Goal: Transaction & Acquisition: Purchase product/service

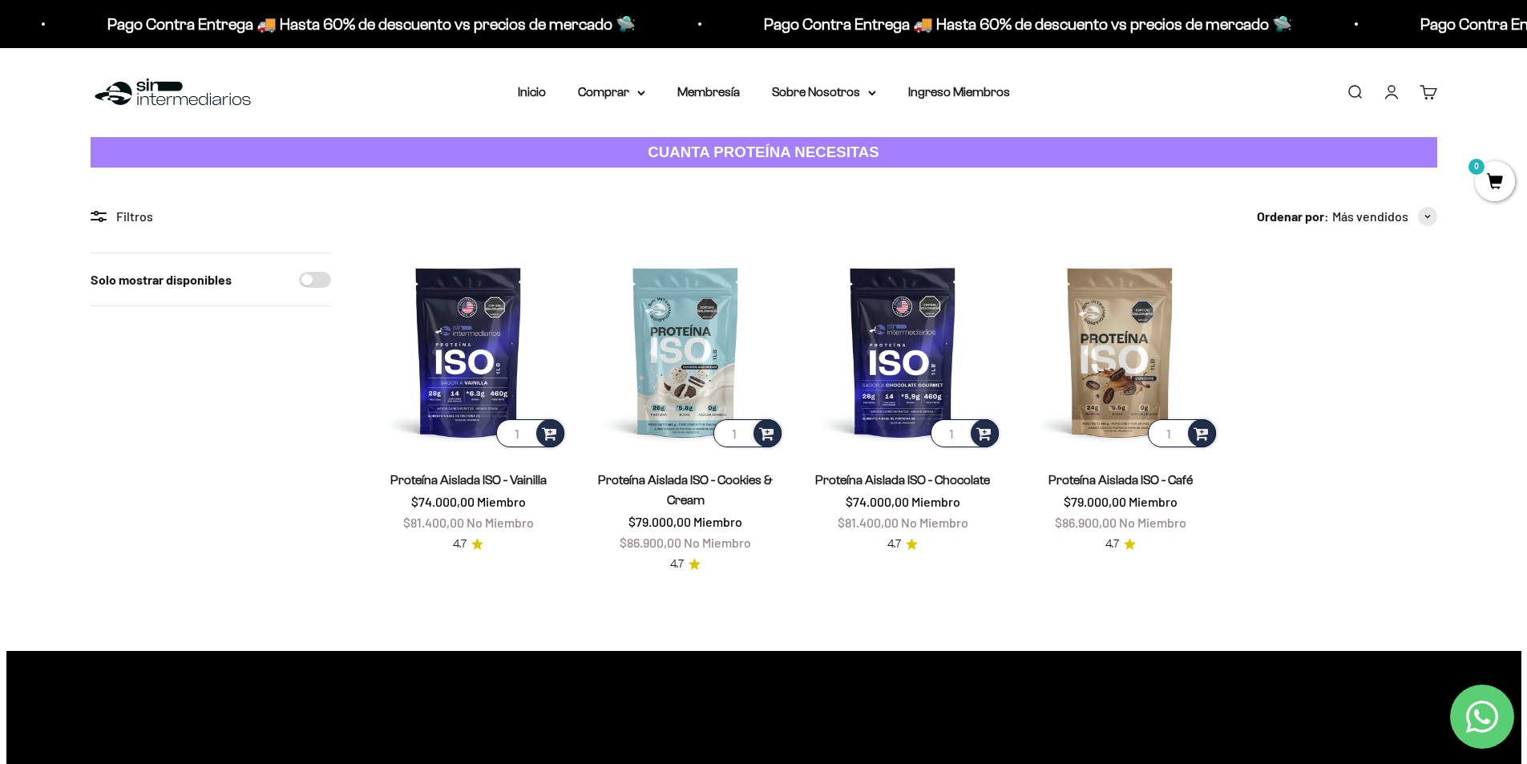
click at [496, 368] on img at bounding box center [468, 351] width 198 height 198
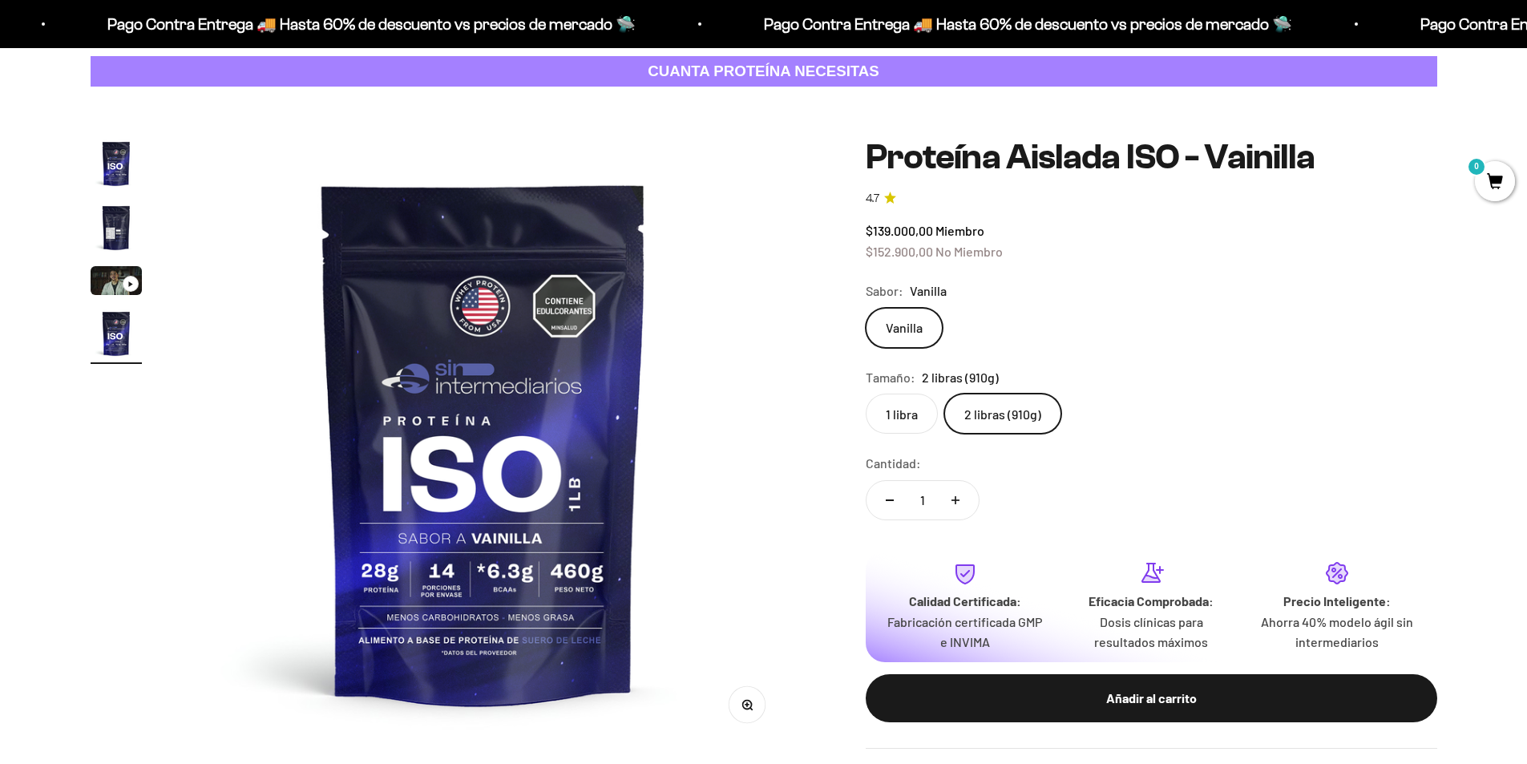
scroll to position [80, 0]
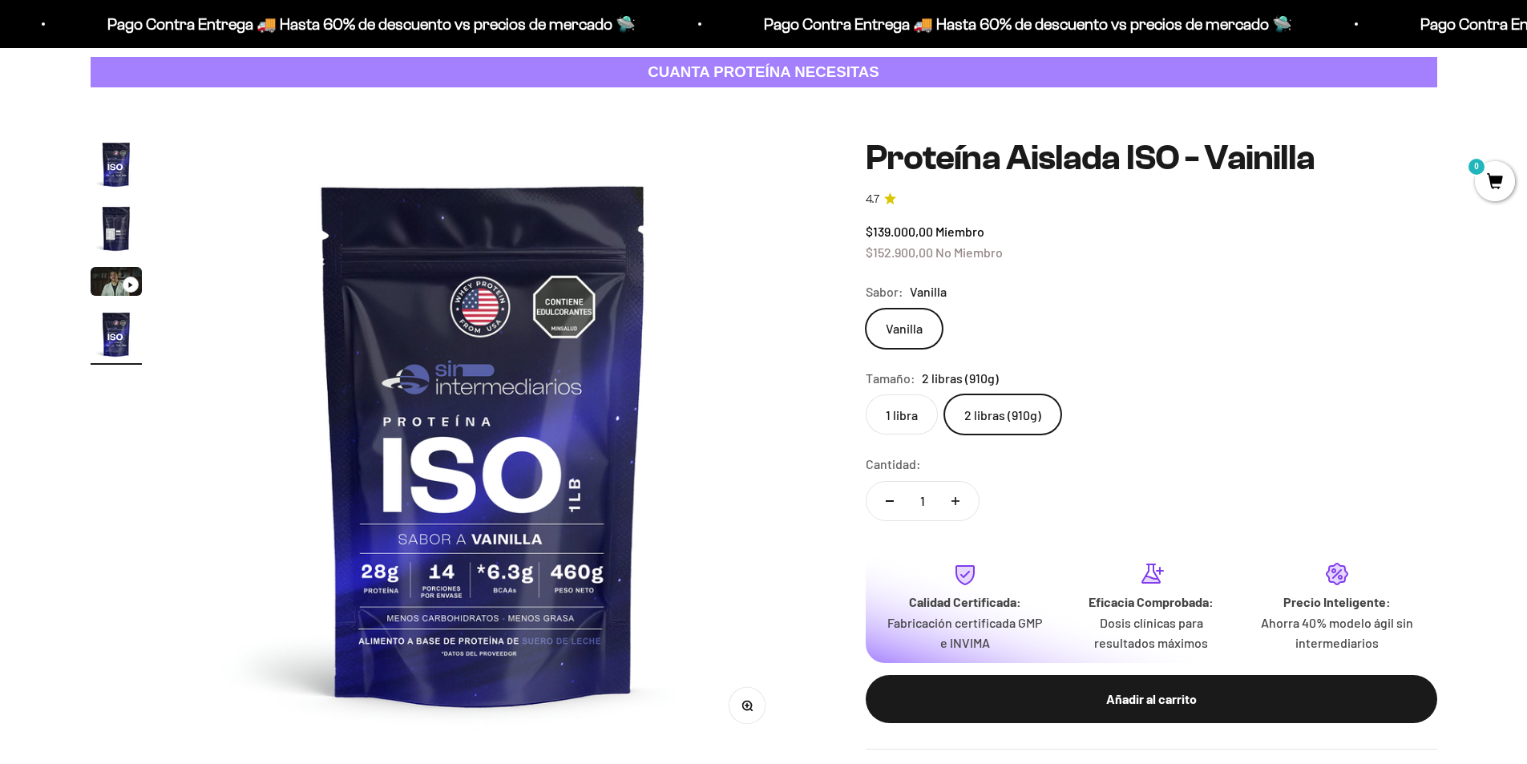
click at [114, 215] on img "Ir al artículo 2" at bounding box center [116, 228] width 51 height 51
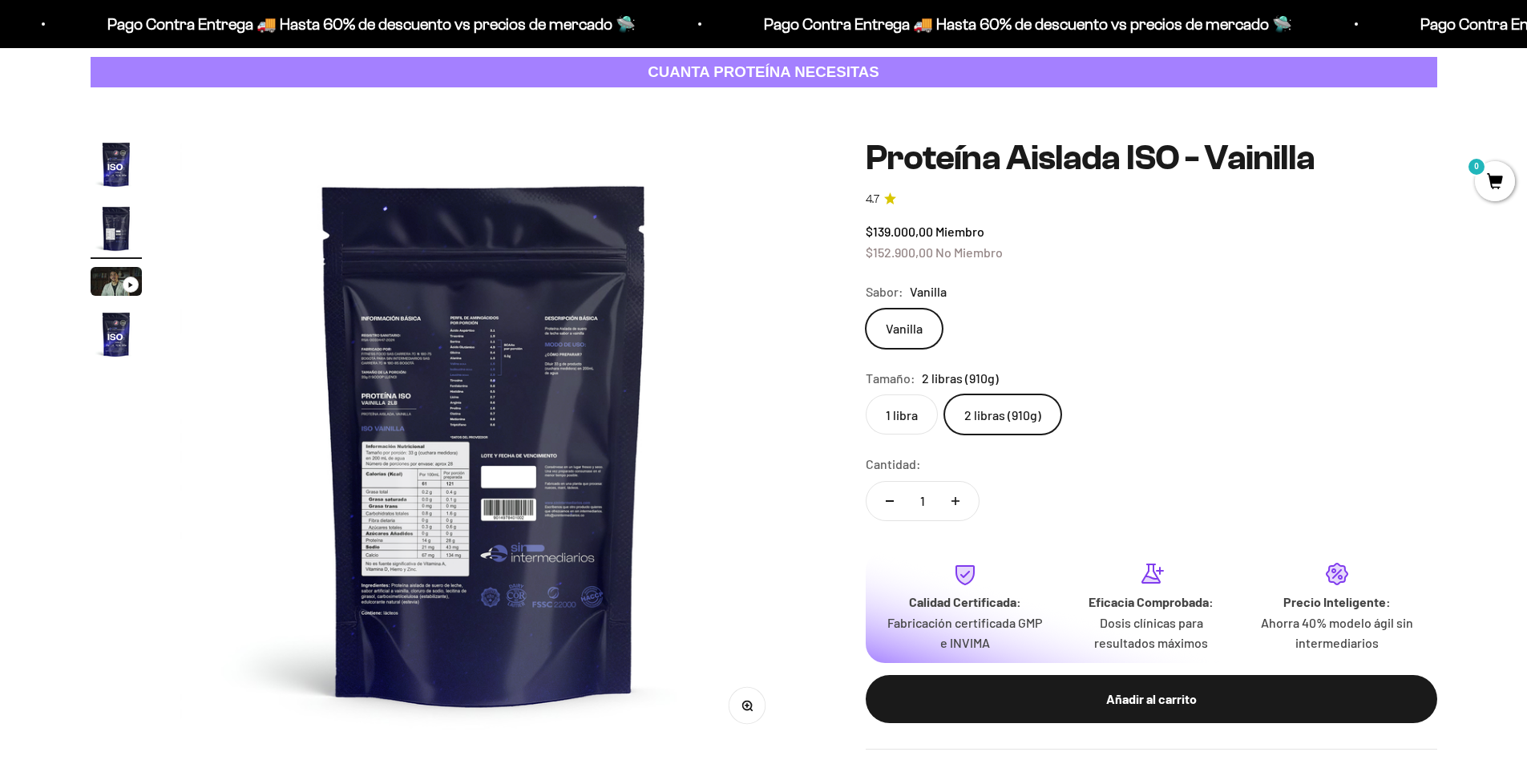
click at [483, 501] on img at bounding box center [484, 443] width 608 height 608
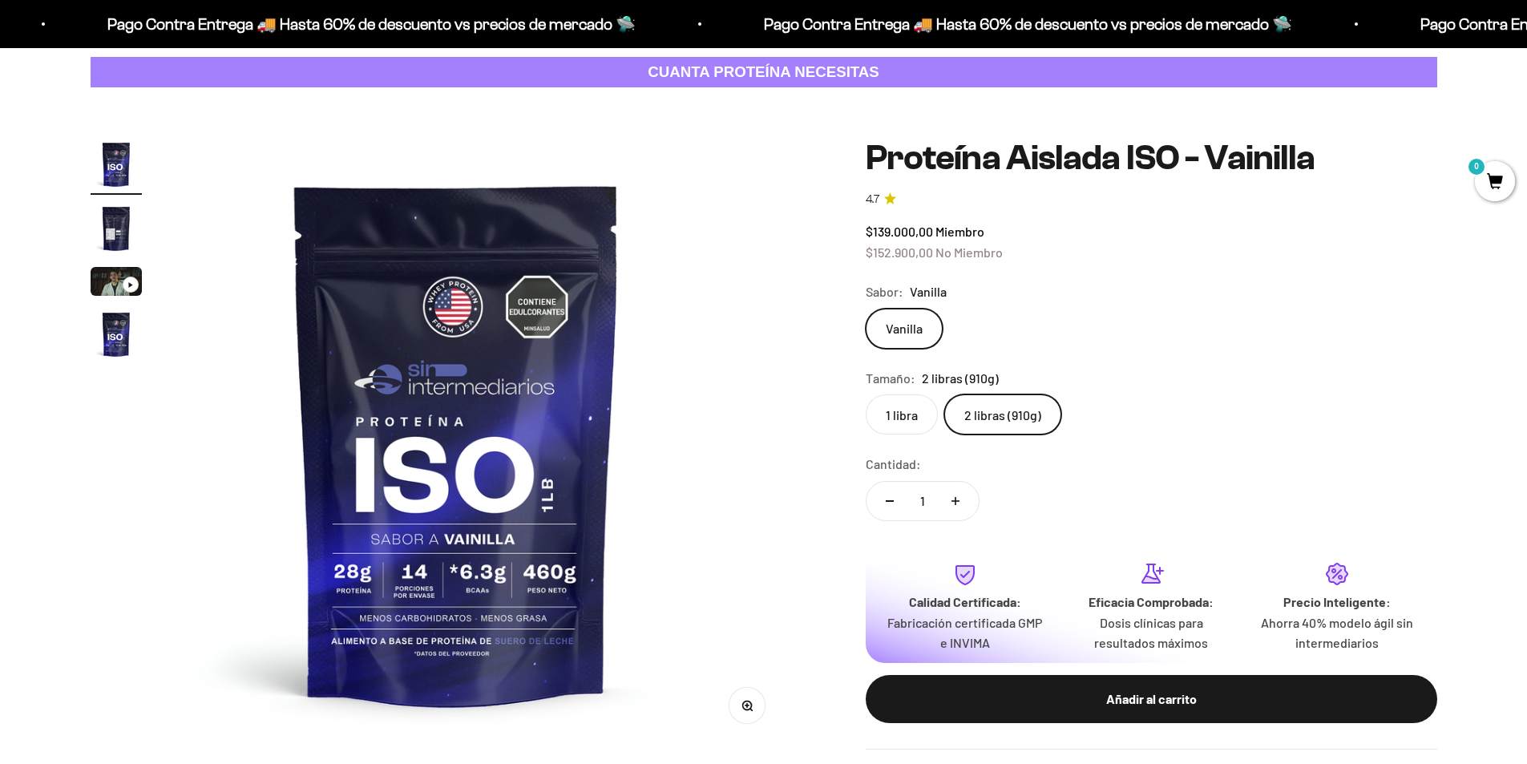
scroll to position [0, 0]
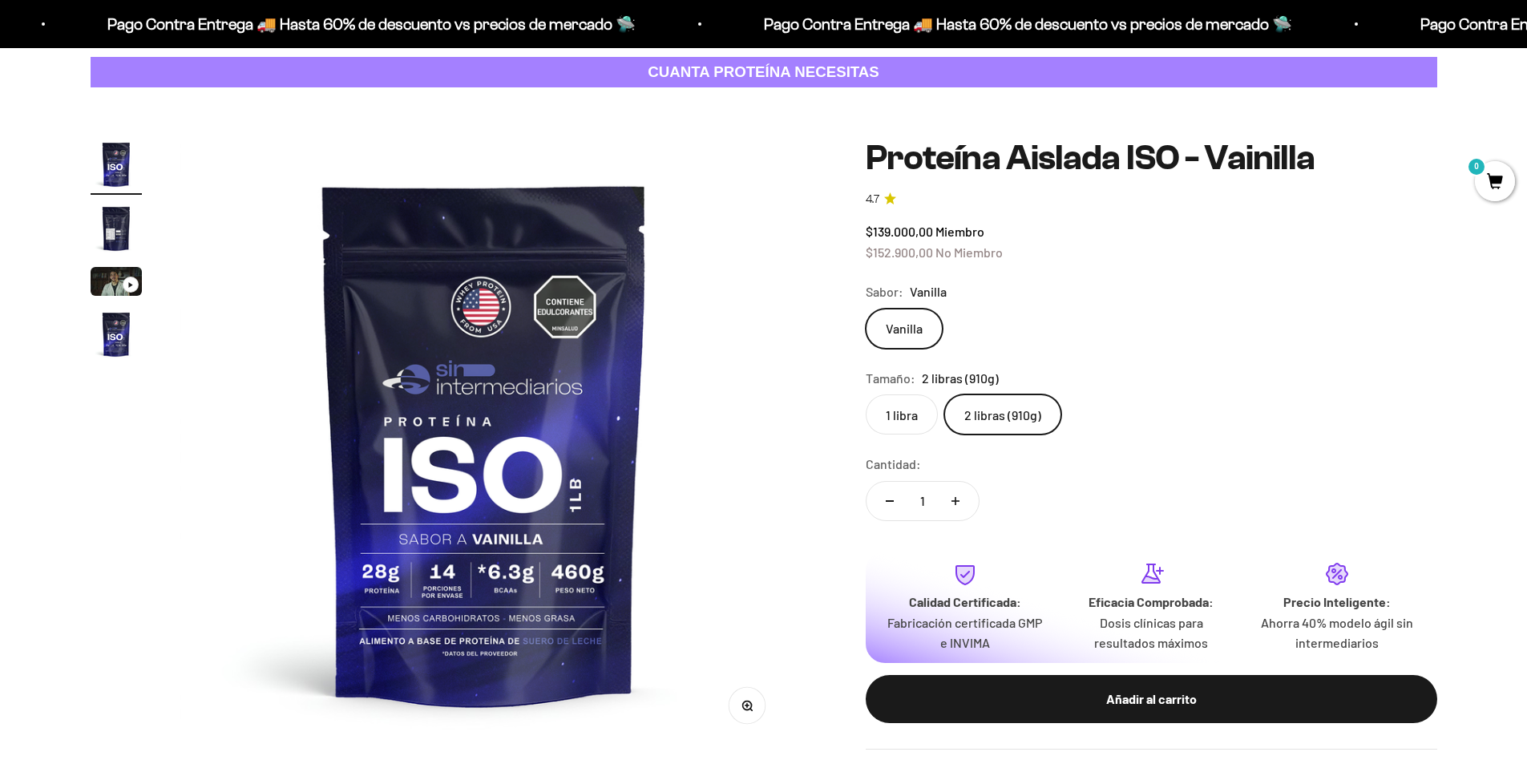
click at [109, 229] on img "Ir al artículo 2" at bounding box center [116, 228] width 51 height 51
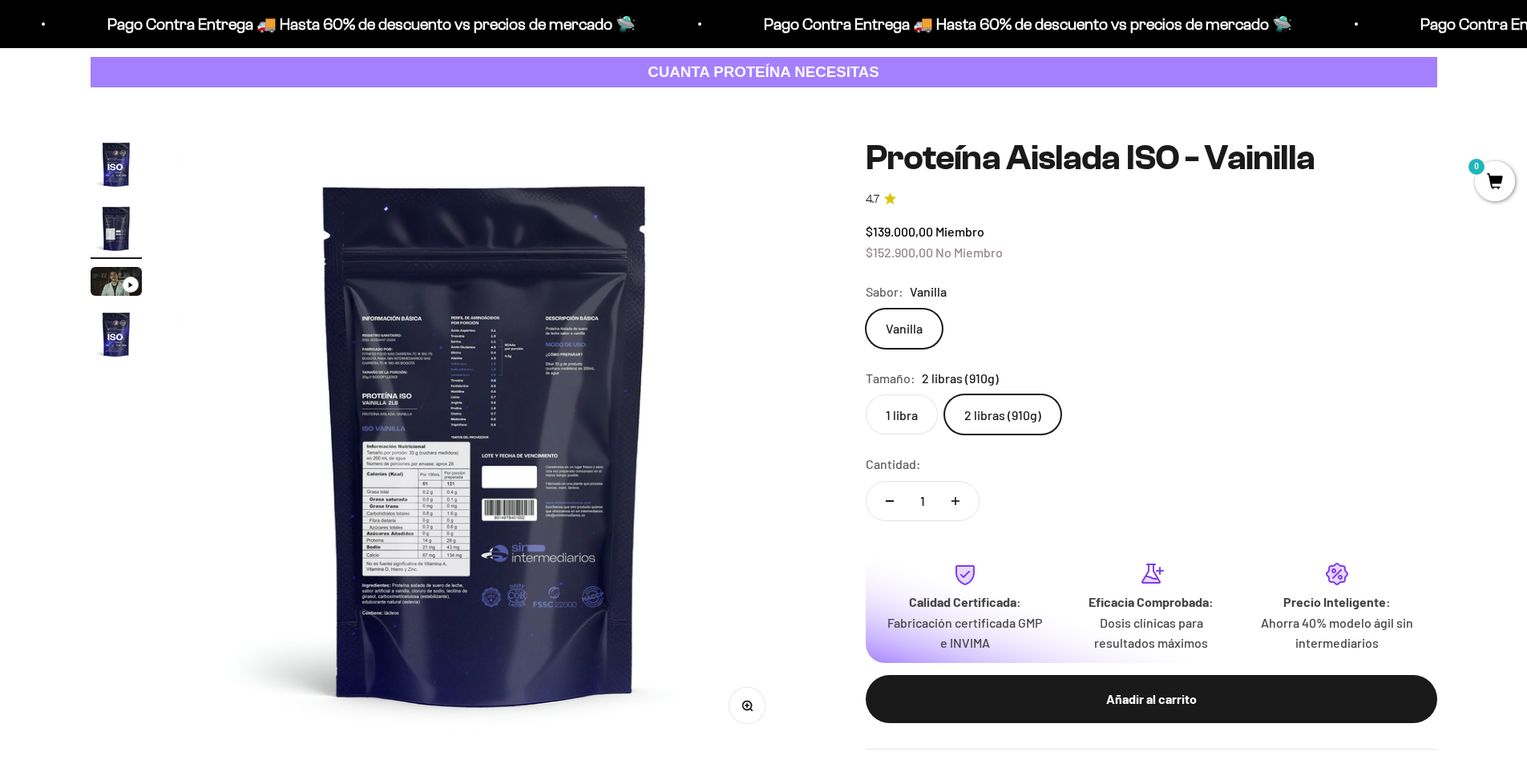
scroll to position [0, 628]
click at [757, 709] on button "Zoom" at bounding box center [747, 706] width 36 height 36
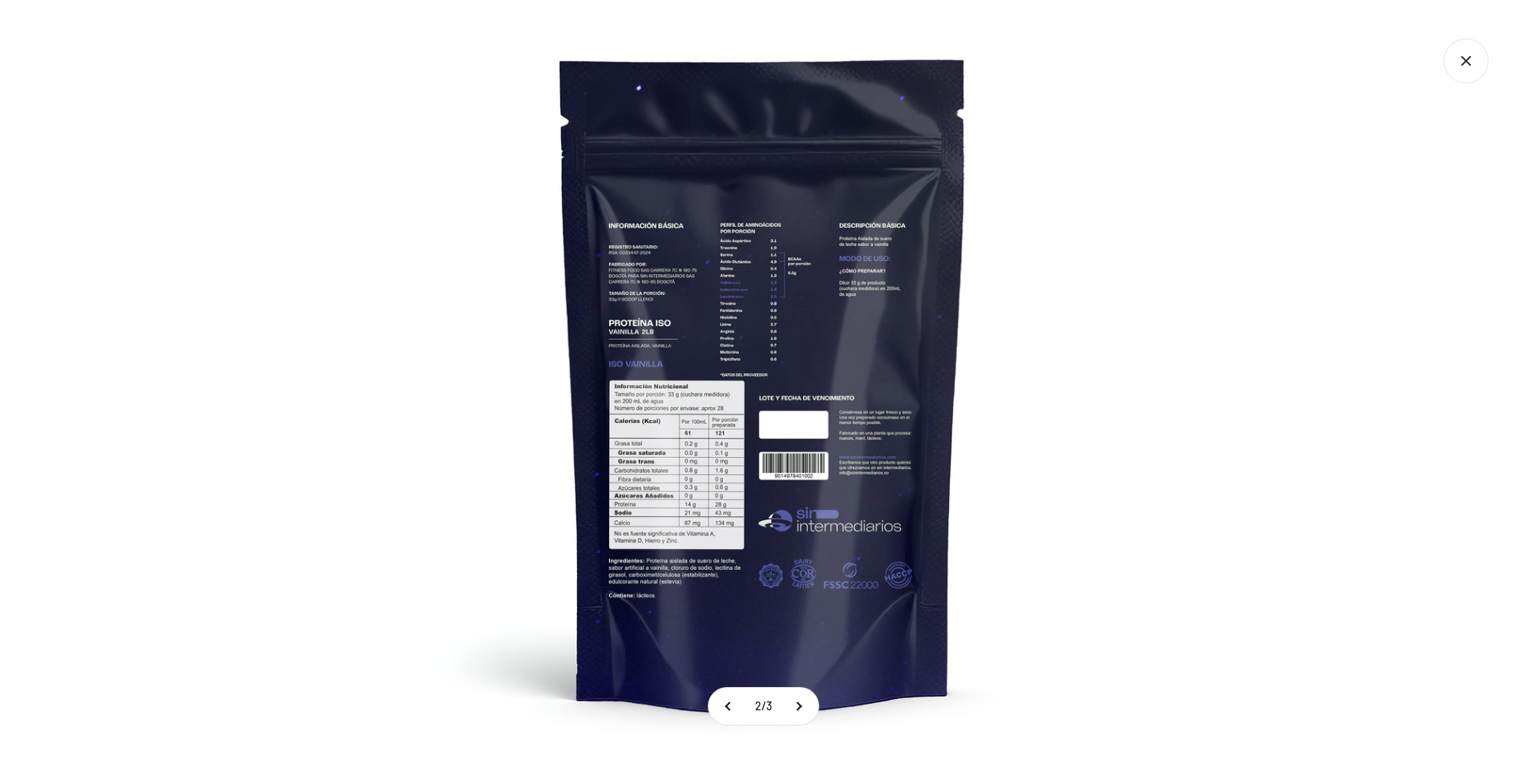
click at [1128, 326] on img at bounding box center [764, 382] width 764 height 764
